Goal: Check status: Check status

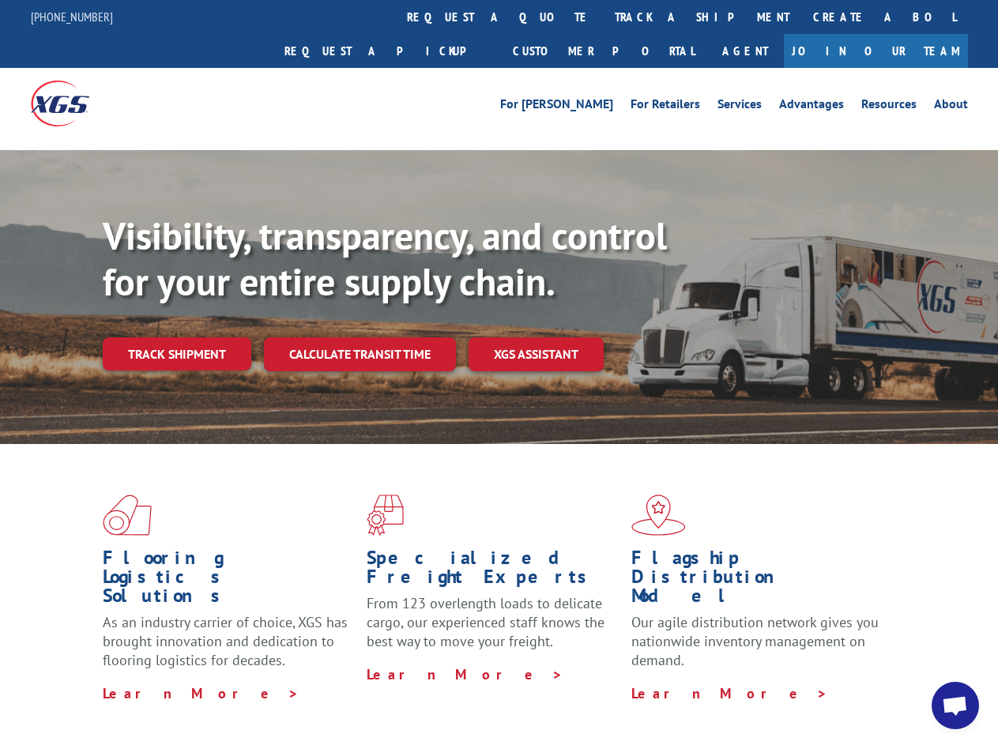
click at [499, 372] on div "Visibility, transparency, and control for your entire supply chain. Track shipm…" at bounding box center [550, 323] width 895 height 220
click at [603, 17] on link "track a shipment" at bounding box center [702, 17] width 198 height 34
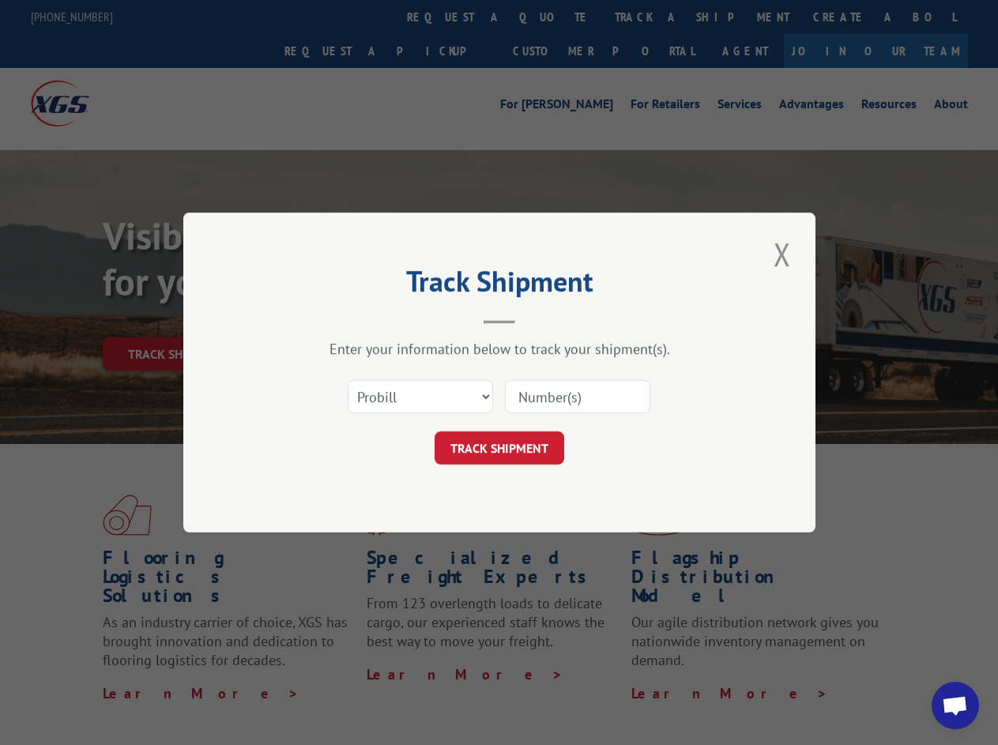
click at [551, 17] on div "Track Shipment Enter your information below to track your shipment(s). Select c…" at bounding box center [499, 372] width 998 height 745
click at [650, 17] on div "Track Shipment Enter your information below to track your shipment(s). Select c…" at bounding box center [499, 372] width 998 height 745
click at [176, 319] on div "Track Shipment Enter your information below to track your shipment(s). Select c…" at bounding box center [499, 372] width 998 height 745
click at [359, 319] on header "Track Shipment" at bounding box center [499, 297] width 474 height 54
click at [536, 319] on header "Track Shipment" at bounding box center [499, 297] width 474 height 54
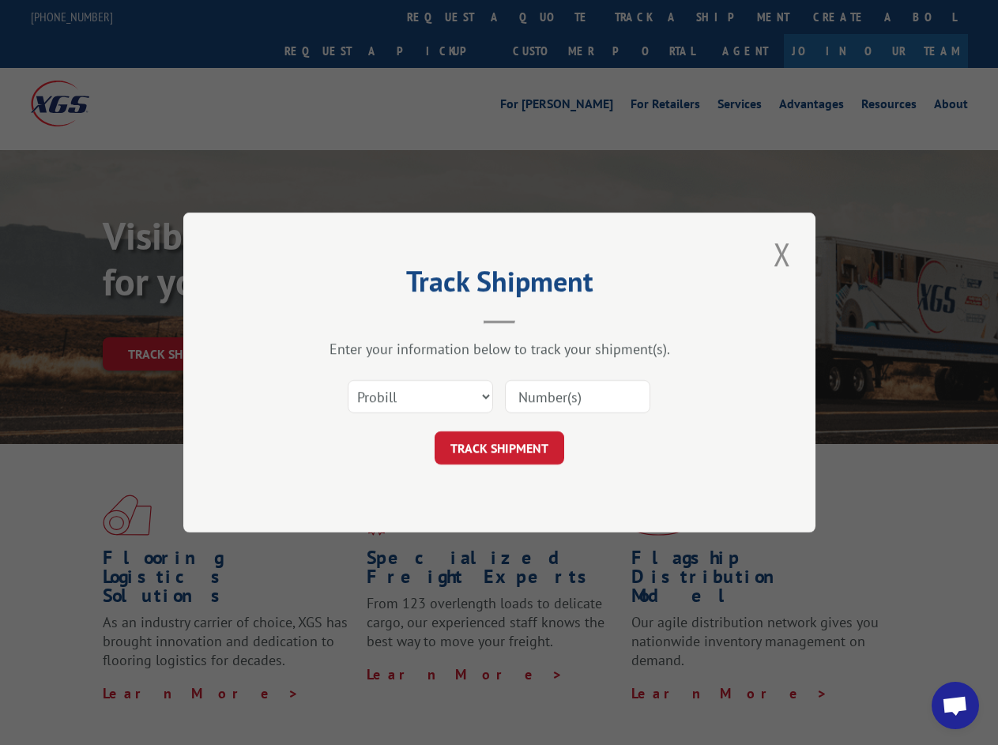
click at [955, 706] on span "Open chat" at bounding box center [955, 707] width 26 height 22
